Goal: Information Seeking & Learning: Check status

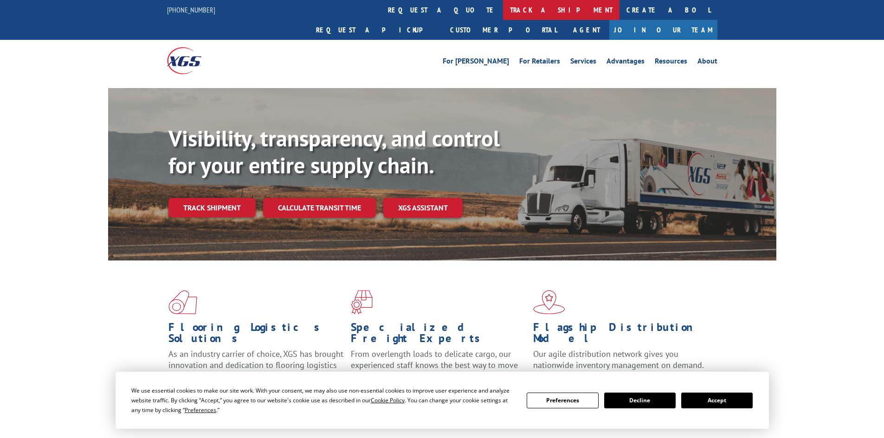
click at [503, 9] on link "track a shipment" at bounding box center [561, 10] width 116 height 20
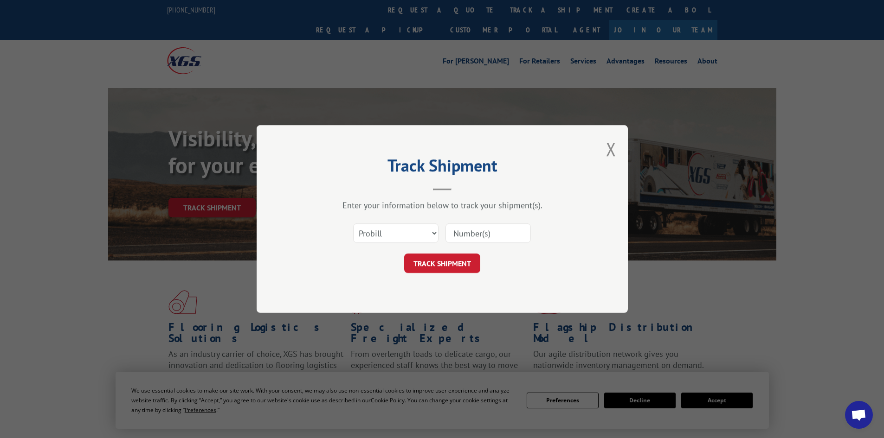
click at [474, 228] on input at bounding box center [487, 233] width 85 height 19
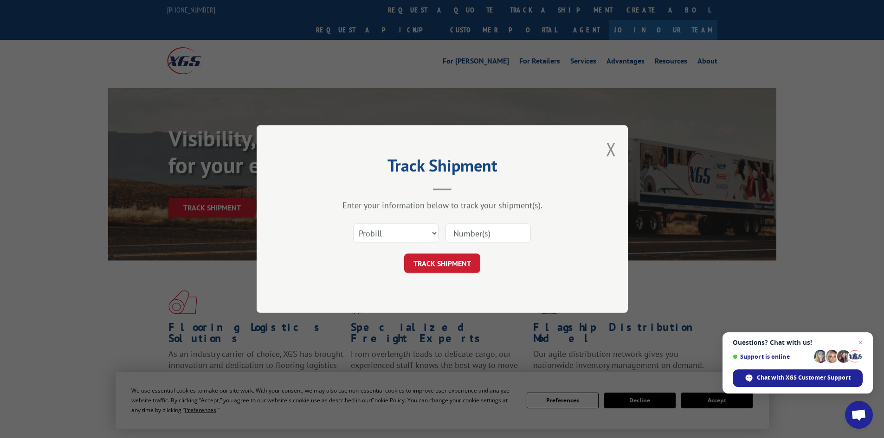
paste input "17523295"
type input "17523295"
click at [449, 262] on button "TRACK SHIPMENT" at bounding box center [442, 263] width 76 height 19
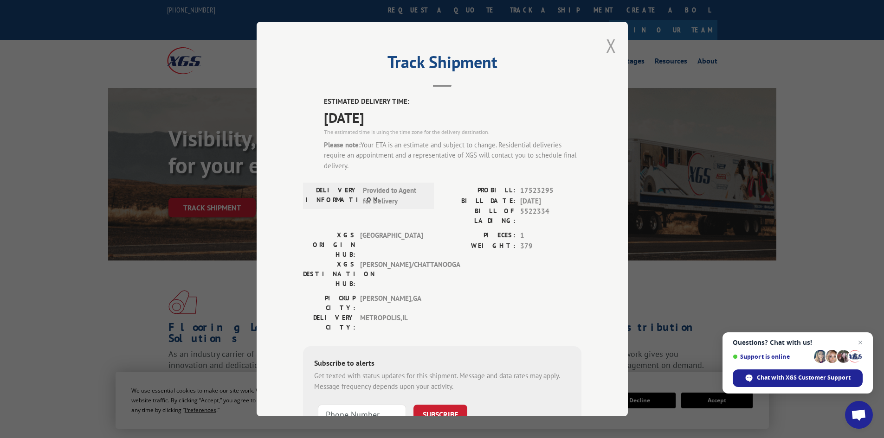
click at [610, 45] on button "Close modal" at bounding box center [611, 45] width 10 height 25
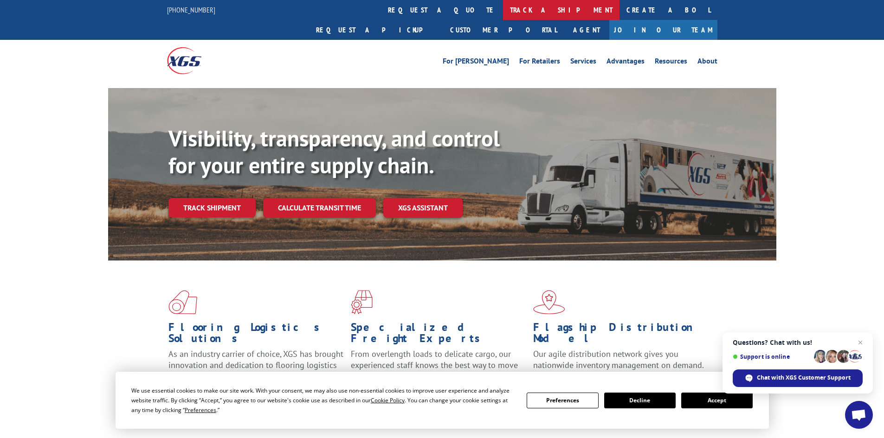
click at [503, 6] on link "track a shipment" at bounding box center [561, 10] width 116 height 20
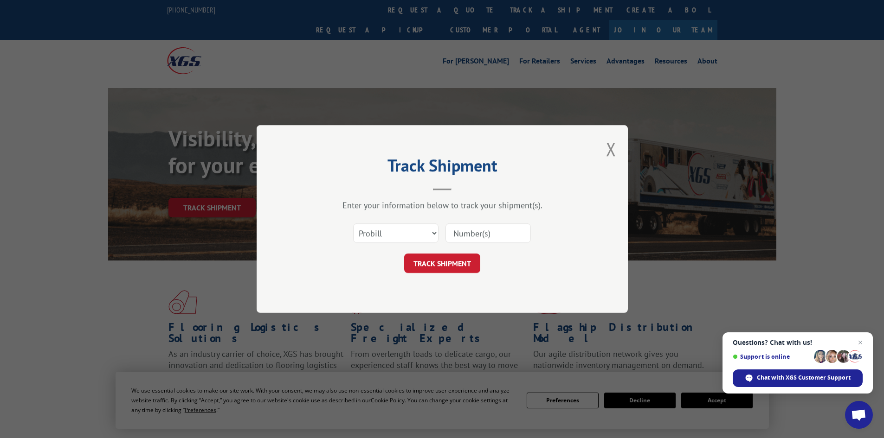
click at [492, 235] on input at bounding box center [487, 233] width 85 height 19
paste input "018740250926"
type input "018740250926"
click at [433, 265] on button "TRACK SHIPMENT" at bounding box center [442, 263] width 76 height 19
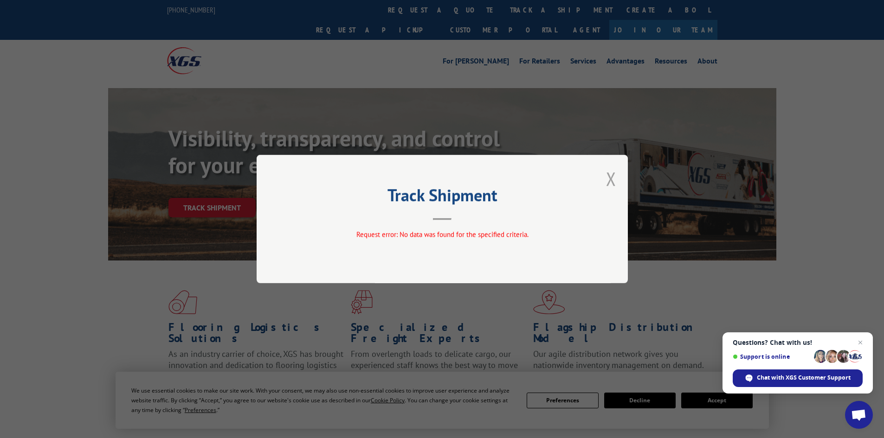
click at [614, 178] on button "Close modal" at bounding box center [611, 179] width 10 height 25
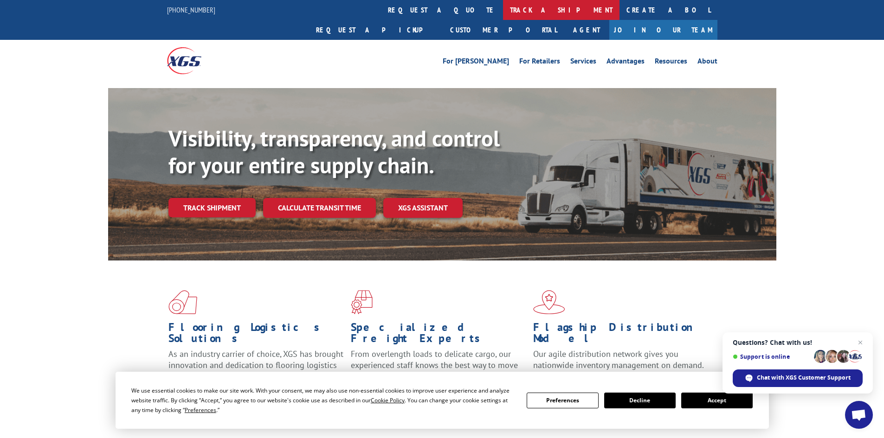
click at [503, 10] on link "track a shipment" at bounding box center [561, 10] width 116 height 20
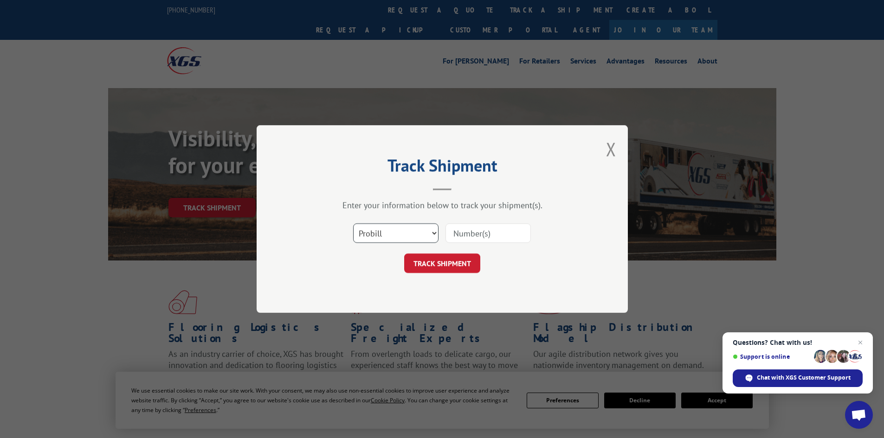
click at [379, 242] on select "Select category... Probill BOL PO" at bounding box center [395, 233] width 85 height 19
select select "bol"
click at [353, 224] on select "Select category... Probill BOL PO" at bounding box center [395, 233] width 85 height 19
click at [498, 237] on input at bounding box center [487, 233] width 85 height 19
paste input "018740250926"
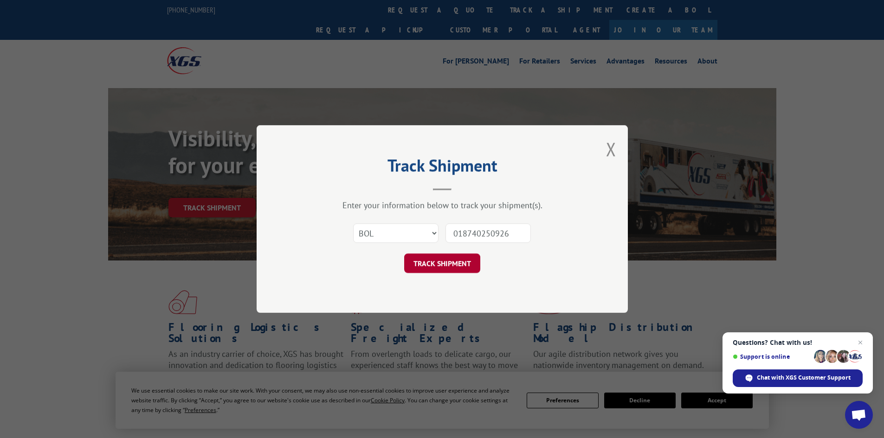
type input "018740250926"
click at [459, 257] on button "TRACK SHIPMENT" at bounding box center [442, 263] width 76 height 19
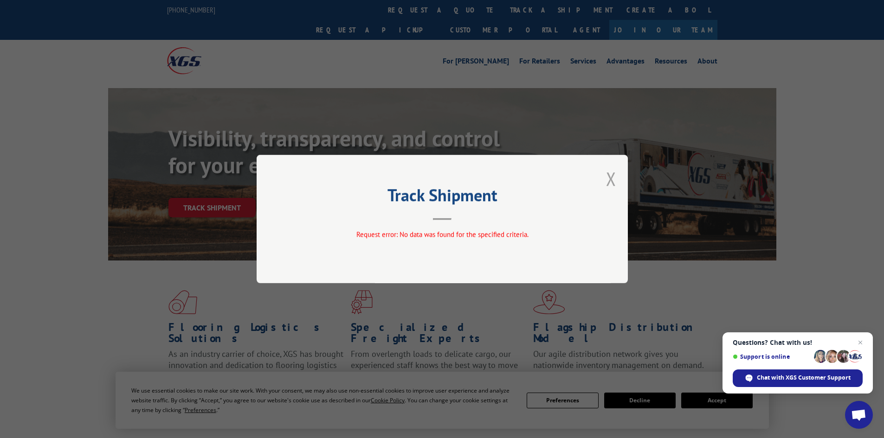
click at [606, 174] on button "Close modal" at bounding box center [611, 179] width 10 height 25
